Goal: Task Accomplishment & Management: Manage account settings

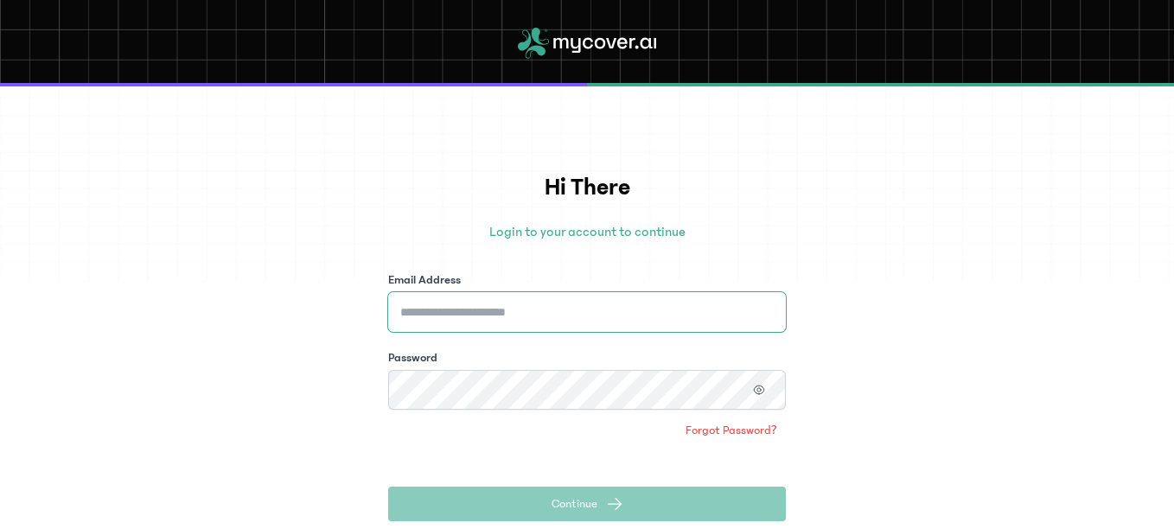
click at [486, 309] on input "Email Address" at bounding box center [587, 312] width 398 height 40
click at [450, 312] on input "**********" at bounding box center [587, 312] width 398 height 40
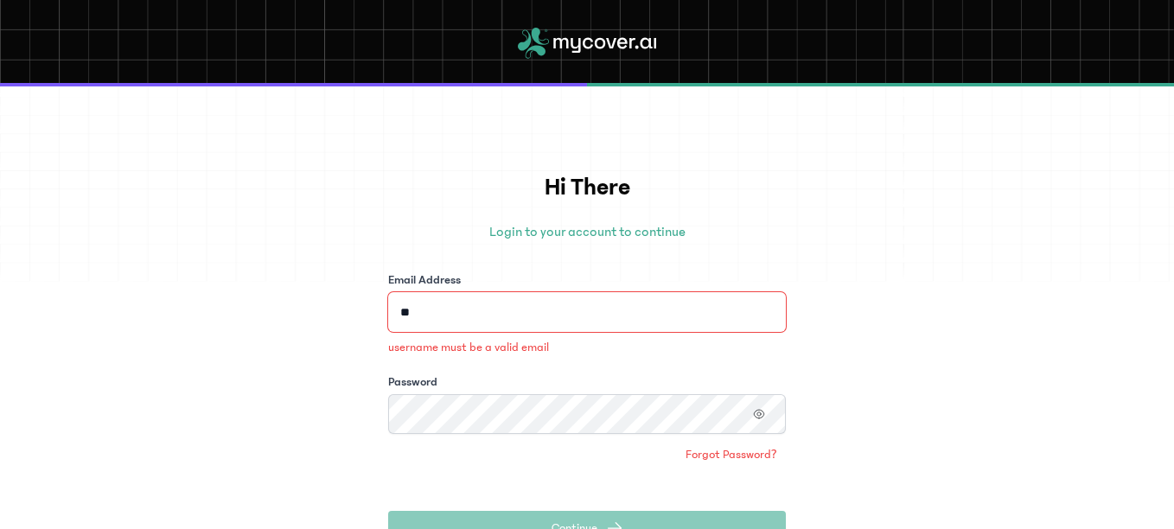
type input "**********"
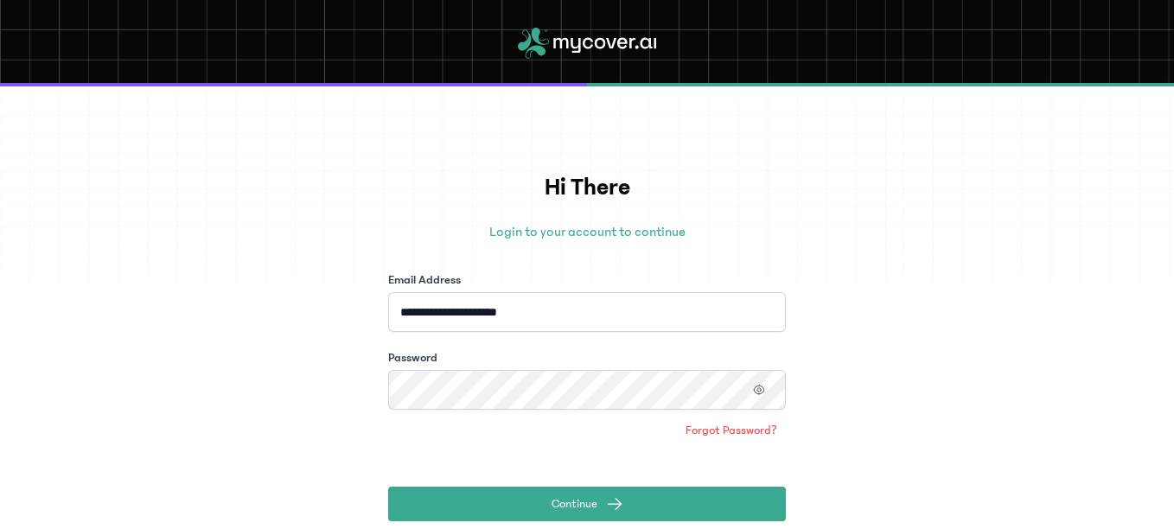
click at [739, 390] on span at bounding box center [759, 390] width 54 height 40
click at [761, 390] on icon "button" at bounding box center [759, 390] width 12 height 12
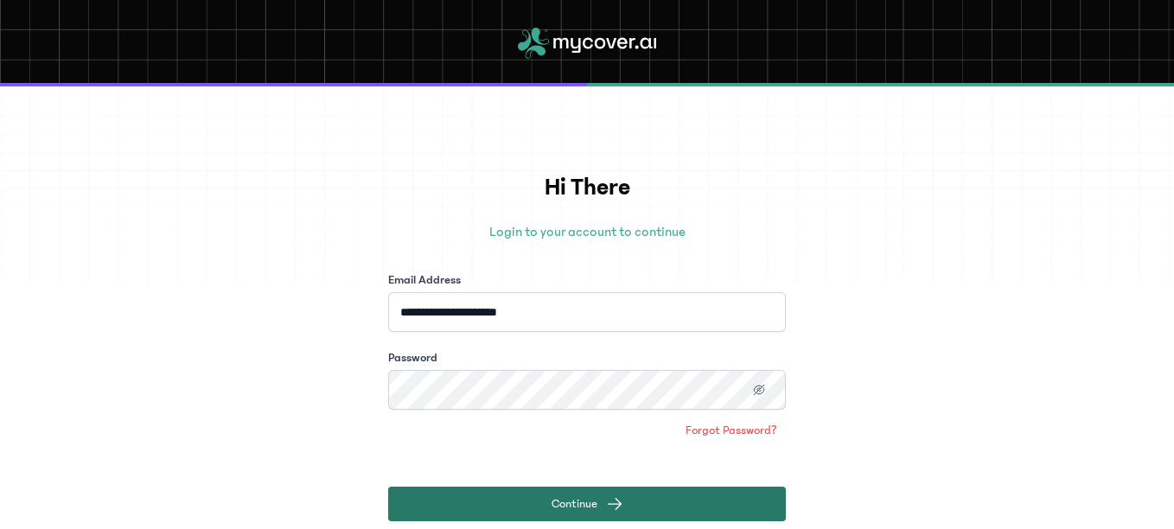
click at [592, 502] on span "Continue" at bounding box center [575, 503] width 46 height 17
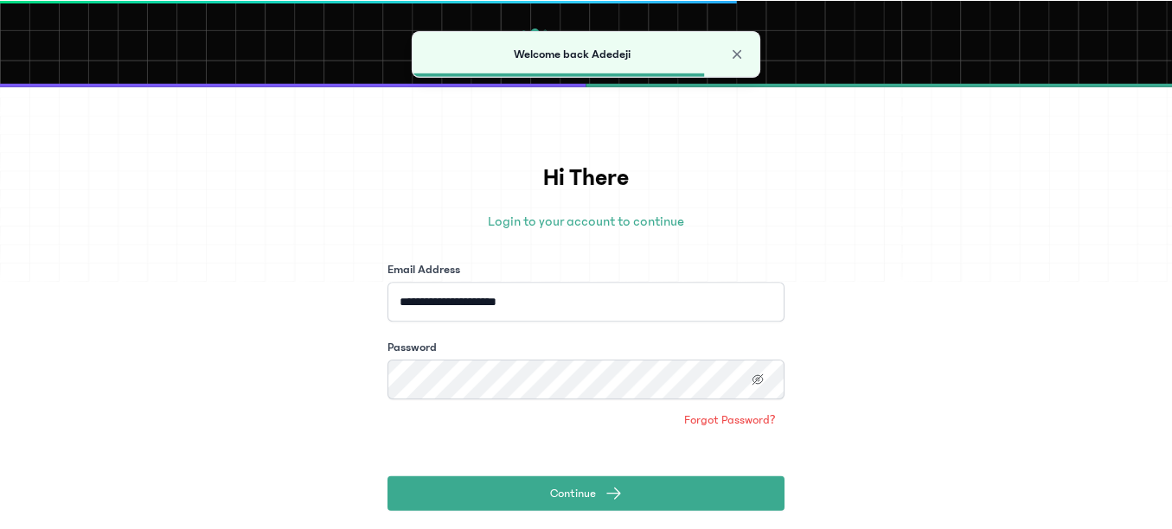
scroll to position [13, 0]
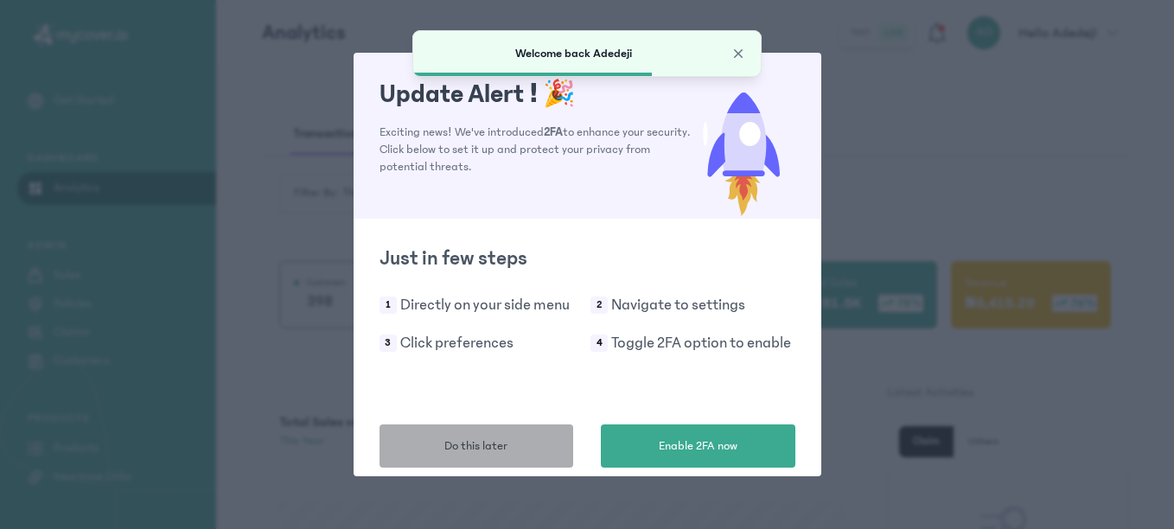
click at [468, 462] on button "Do this later" at bounding box center [477, 446] width 195 height 43
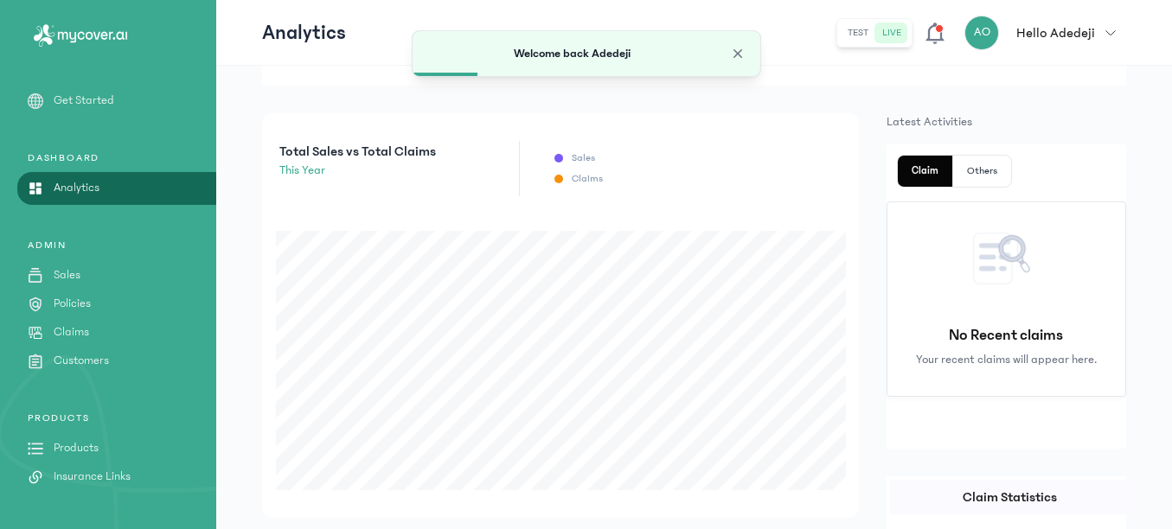
scroll to position [272, 0]
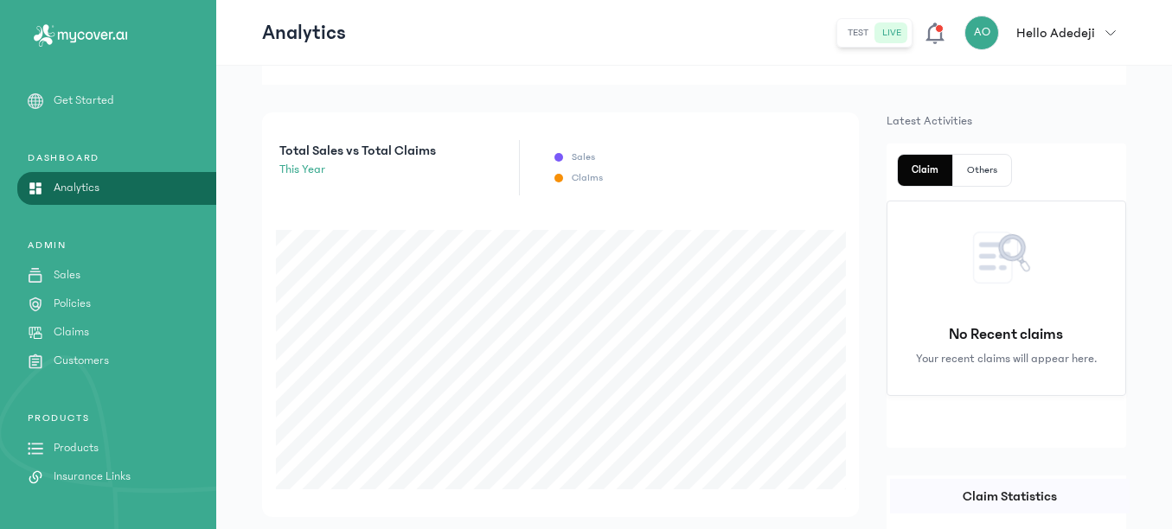
click at [55, 283] on p "Sales" at bounding box center [67, 275] width 27 height 18
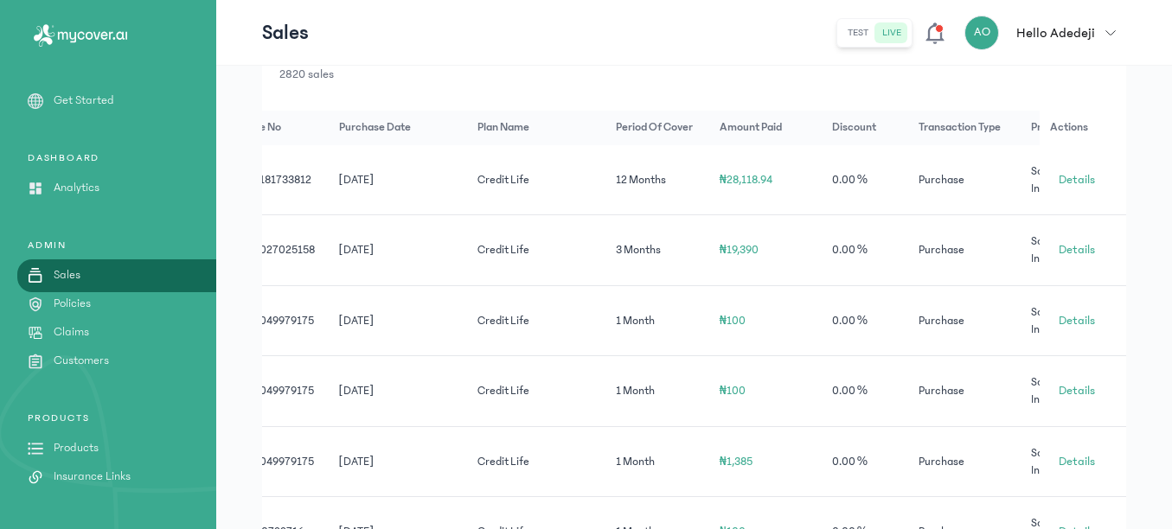
scroll to position [0, 523]
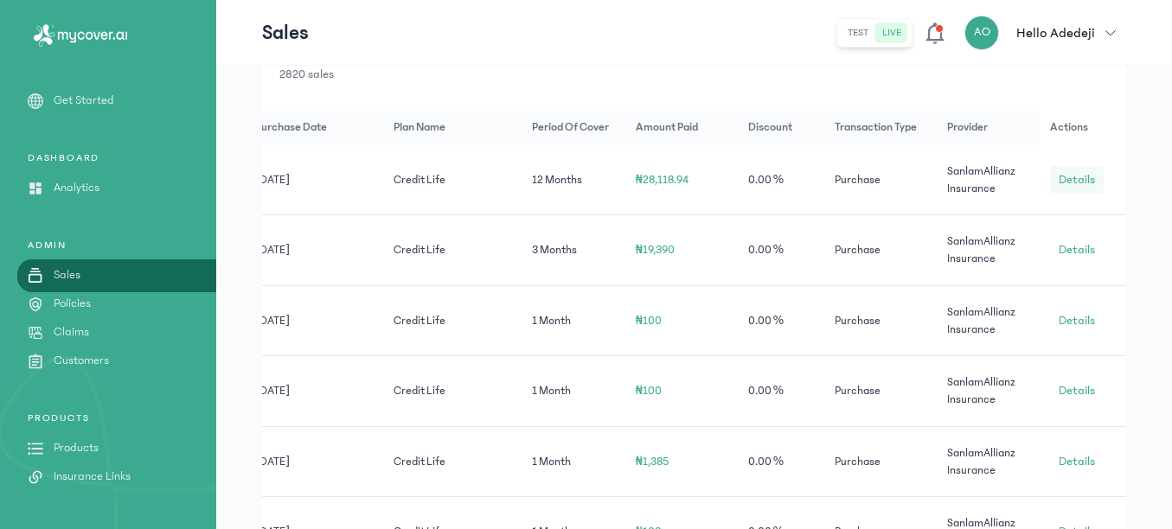
click at [1064, 186] on span "Details" at bounding box center [1076, 179] width 36 height 17
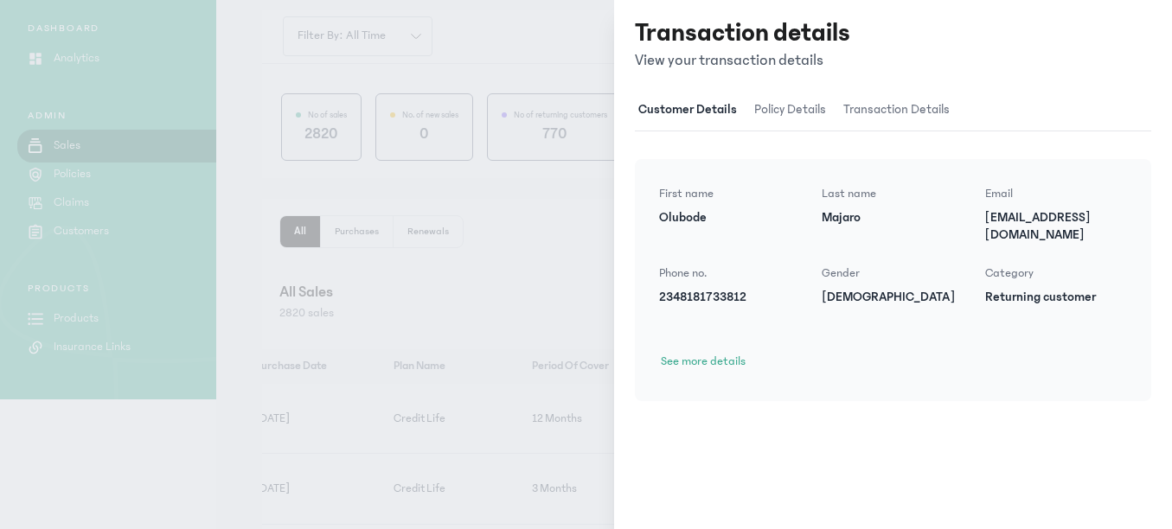
scroll to position [0, 0]
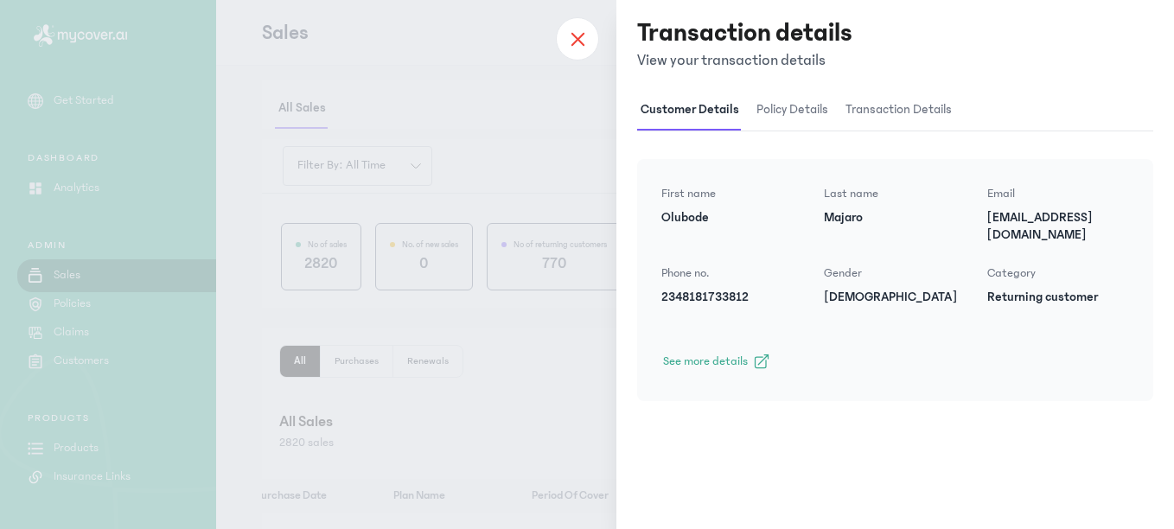
click at [584, 48] on div at bounding box center [577, 38] width 43 height 43
